Goal: Transaction & Acquisition: Download file/media

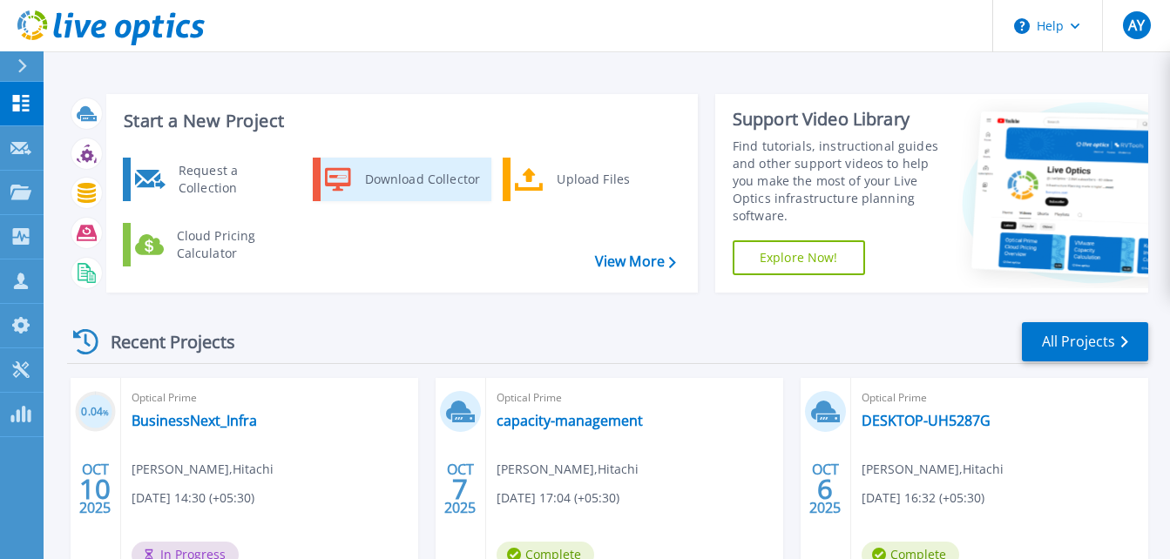
click at [416, 185] on div "Download Collector" at bounding box center [422, 179] width 132 height 35
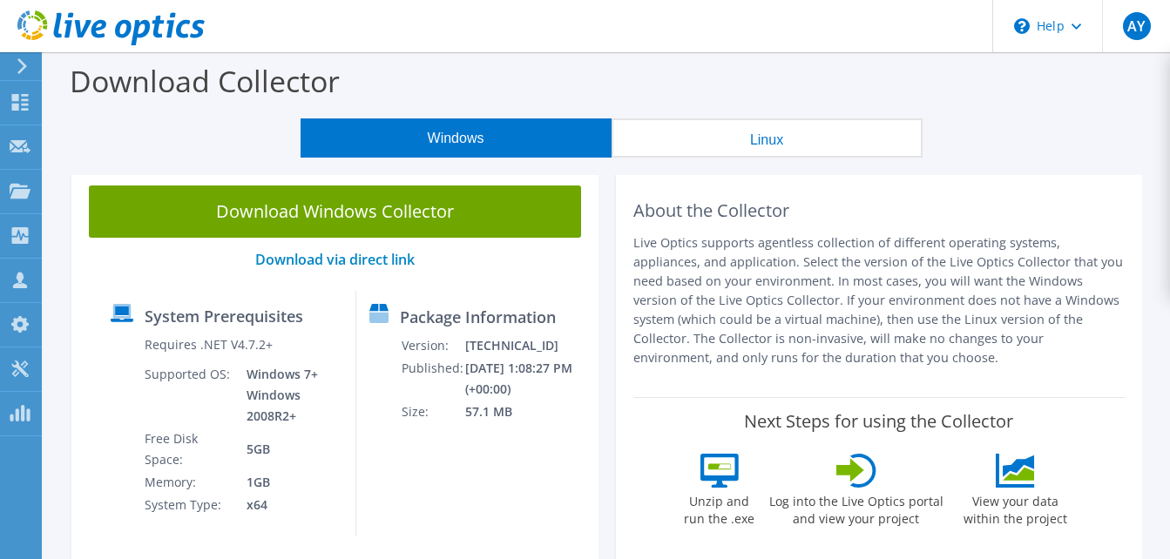
click at [666, 133] on button "Linux" at bounding box center [767, 138] width 311 height 39
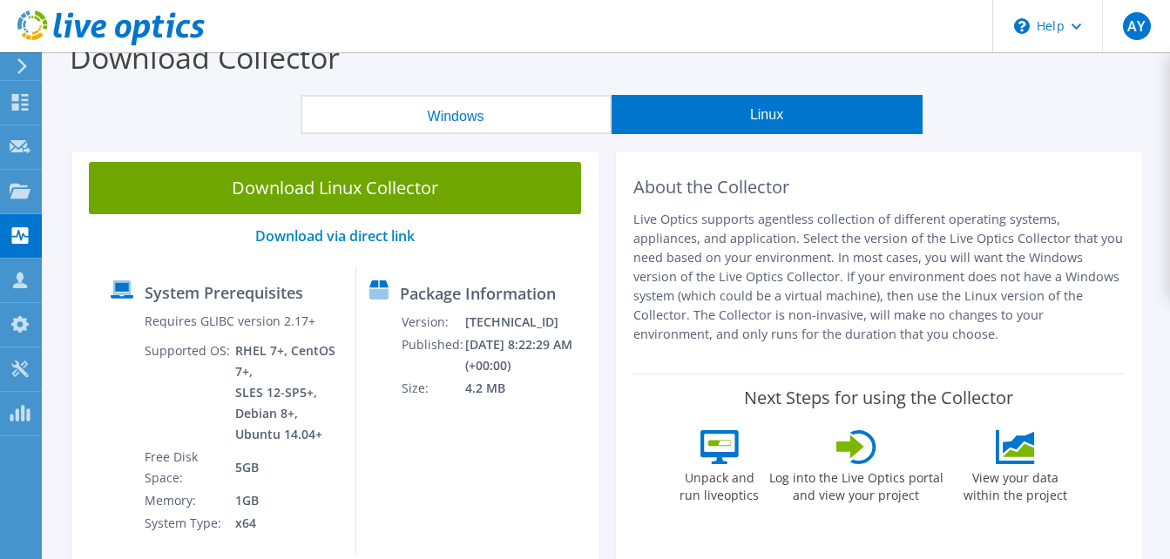
scroll to position [24, 0]
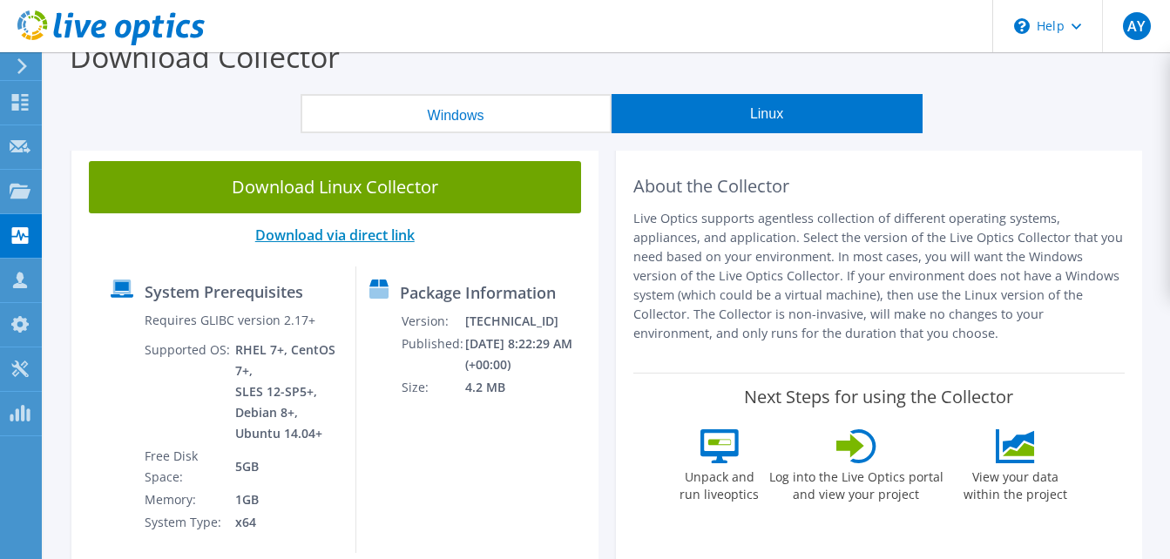
click at [393, 239] on link "Download via direct link" at bounding box center [334, 235] width 159 height 19
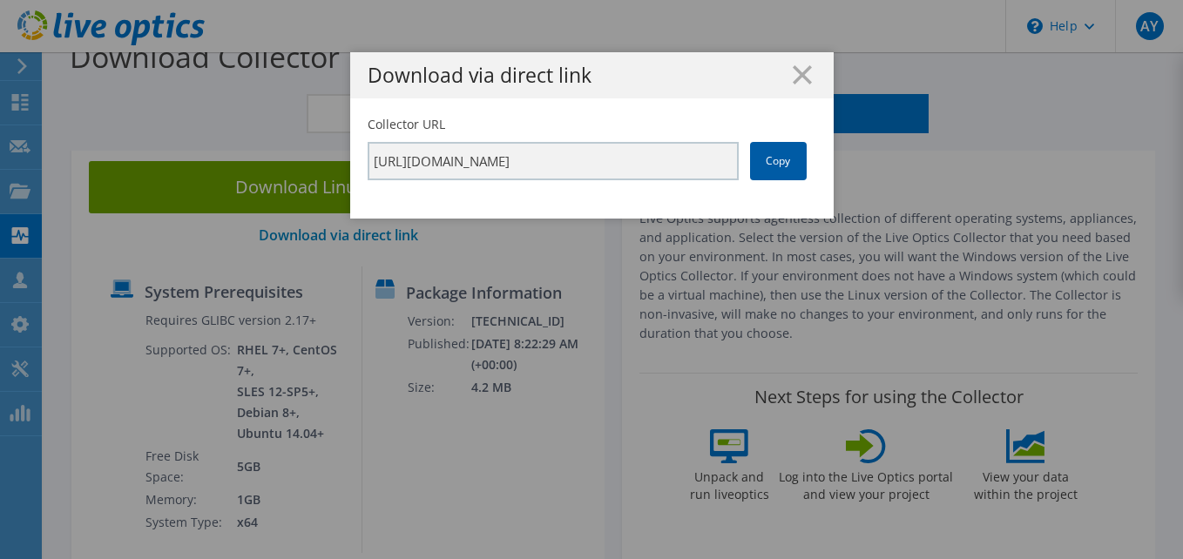
click at [788, 166] on link "Copy" at bounding box center [778, 161] width 57 height 38
click at [799, 78] on line at bounding box center [802, 74] width 17 height 17
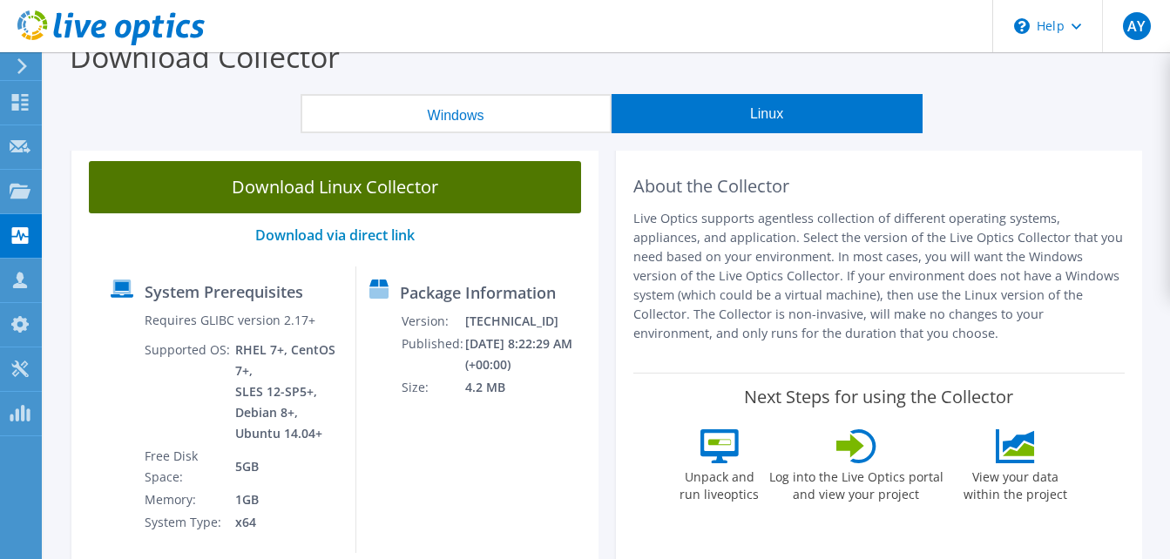
click at [357, 173] on link "Download Linux Collector" at bounding box center [335, 187] width 492 height 52
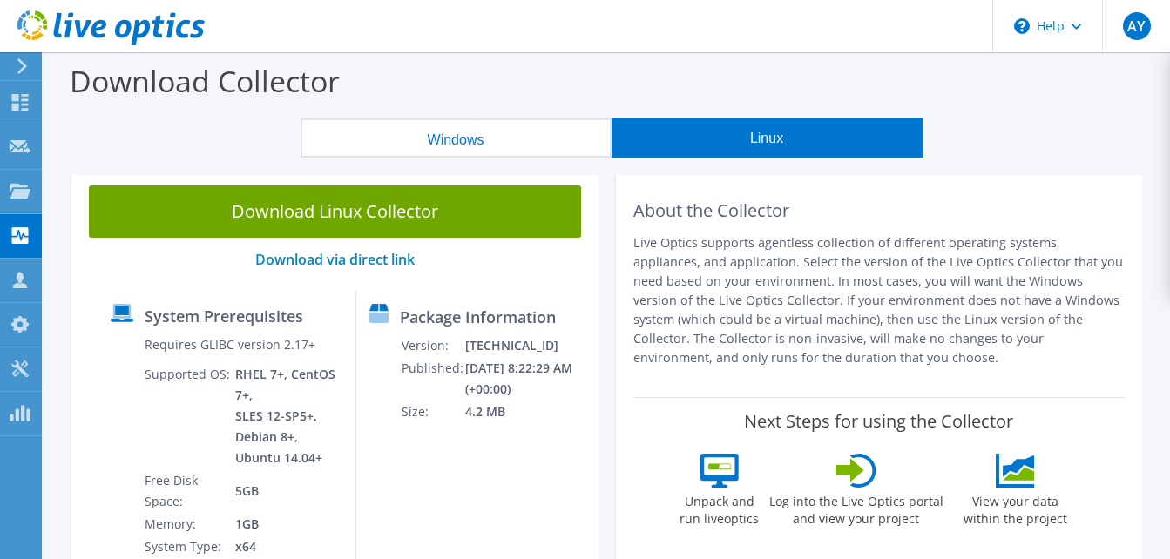
scroll to position [1, 0]
